Goal: Use online tool/utility

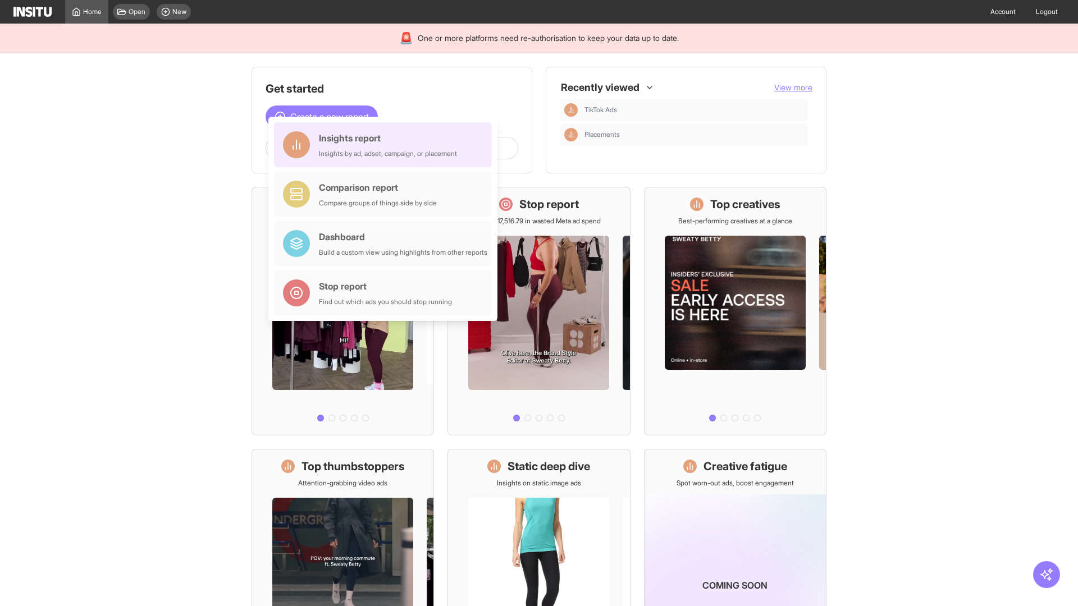
click at [386, 145] on div "Insights report Insights by ad, adset, campaign, or placement" at bounding box center [388, 144] width 138 height 27
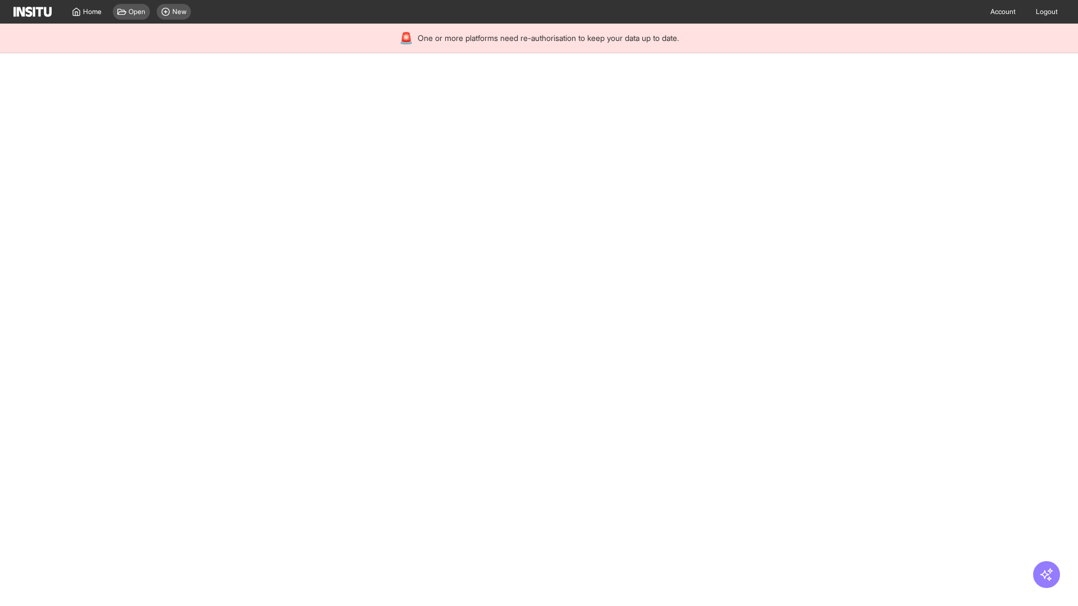
select select "**"
